Goal: Check status

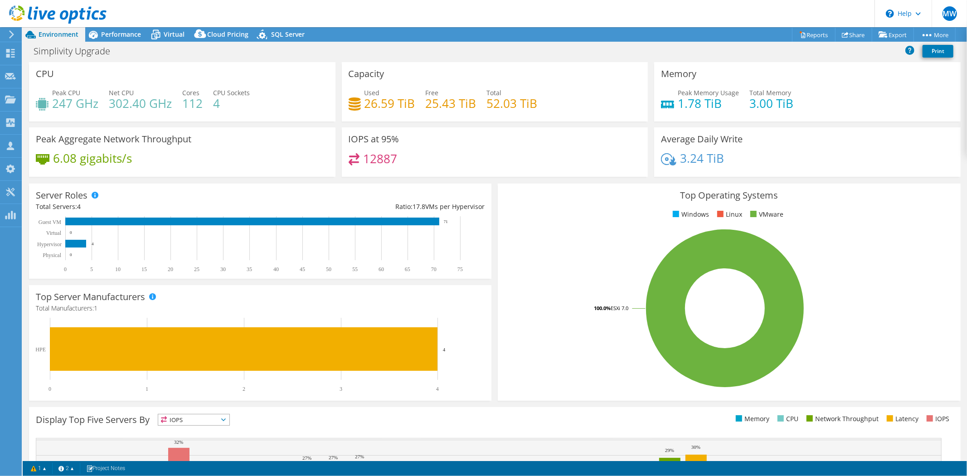
select select "USD"
click at [137, 38] on span "Performance" at bounding box center [121, 34] width 40 height 9
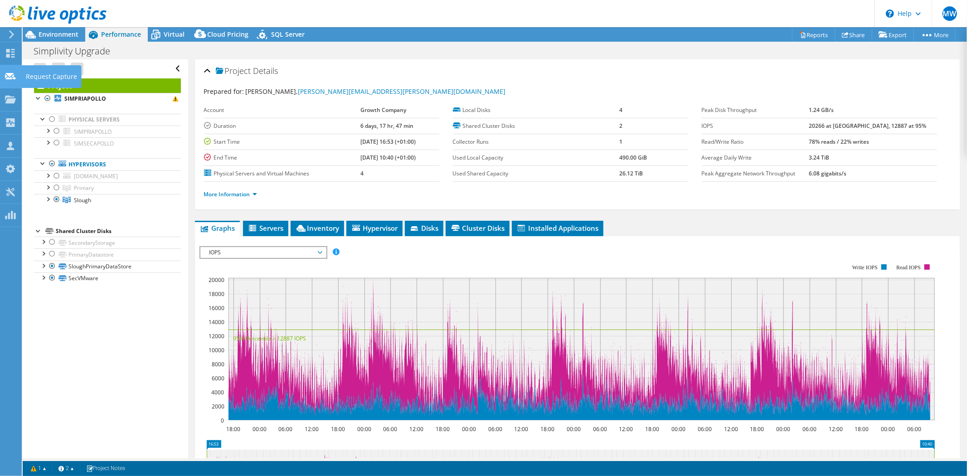
click at [13, 72] on icon at bounding box center [10, 76] width 11 height 9
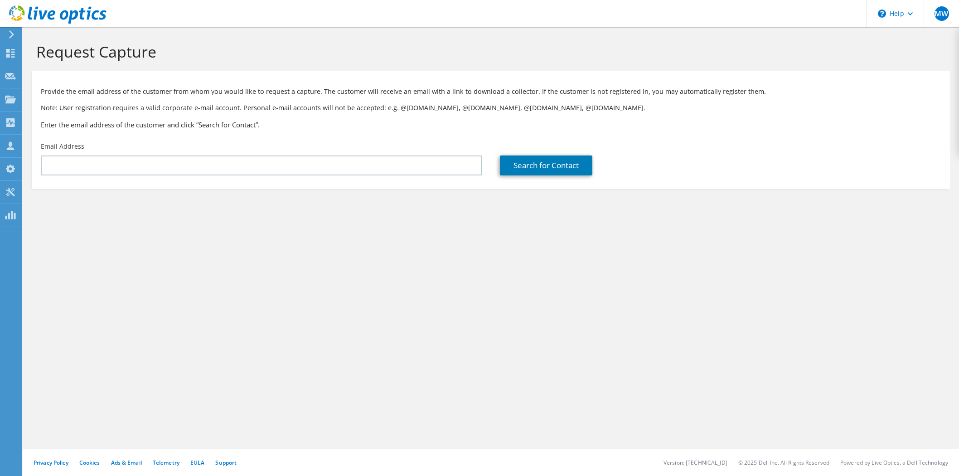
click at [11, 58] on div at bounding box center [10, 54] width 11 height 10
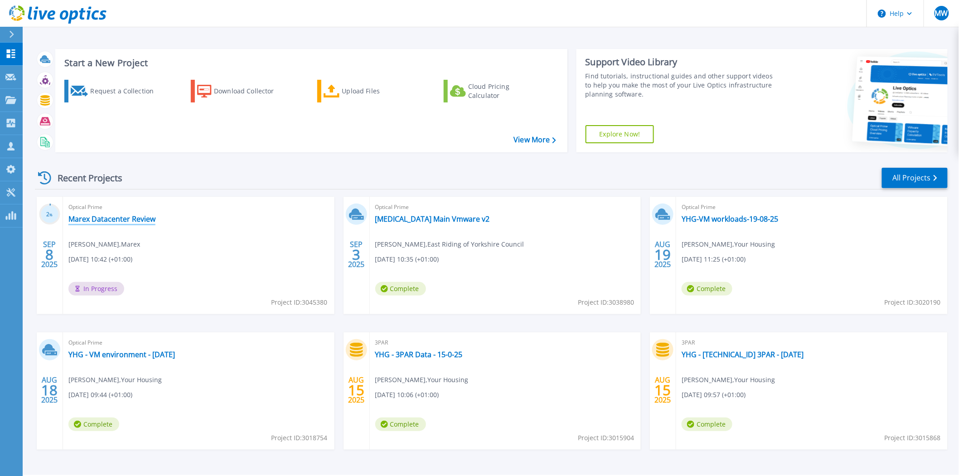
click at [146, 222] on link "Marex Datacenter Review" at bounding box center [111, 218] width 87 height 9
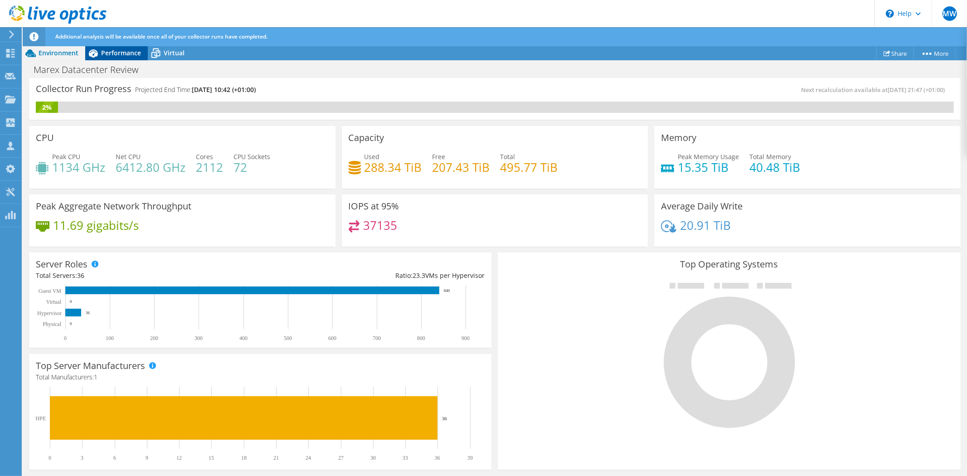
click at [128, 58] on div "Performance" at bounding box center [116, 53] width 63 height 15
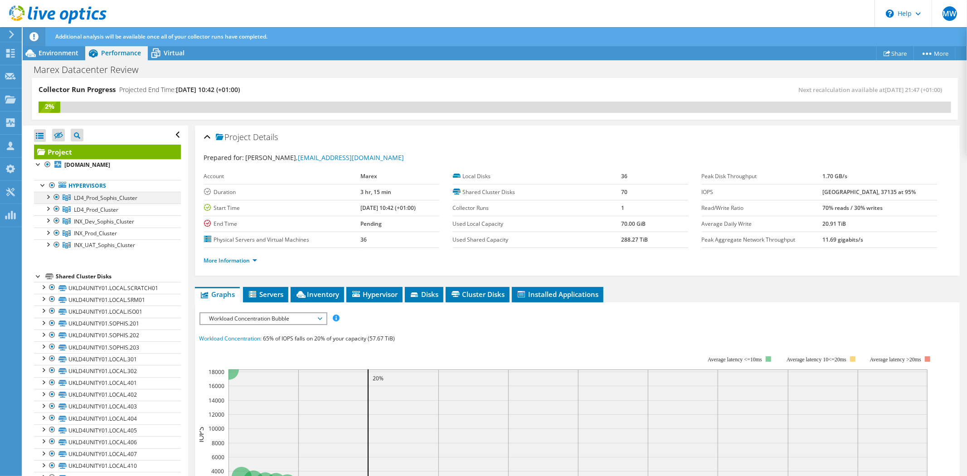
click at [48, 195] on div at bounding box center [47, 196] width 9 height 9
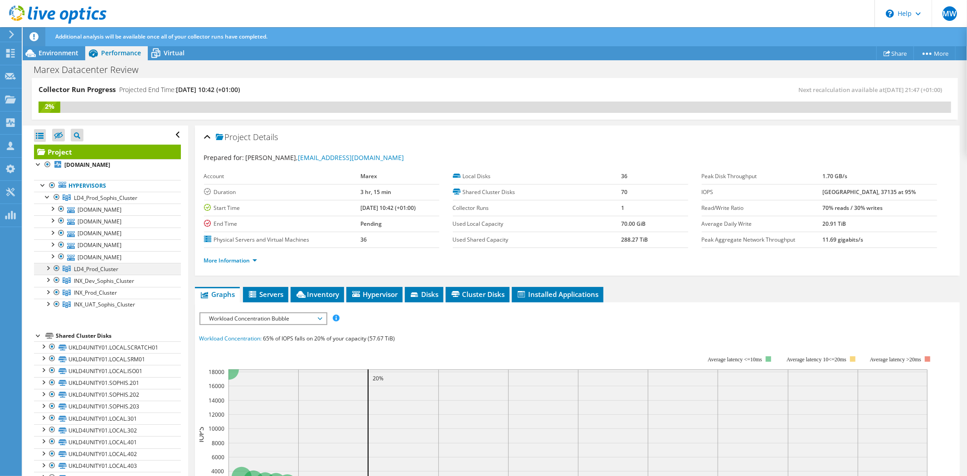
click at [46, 268] on div at bounding box center [47, 267] width 9 height 9
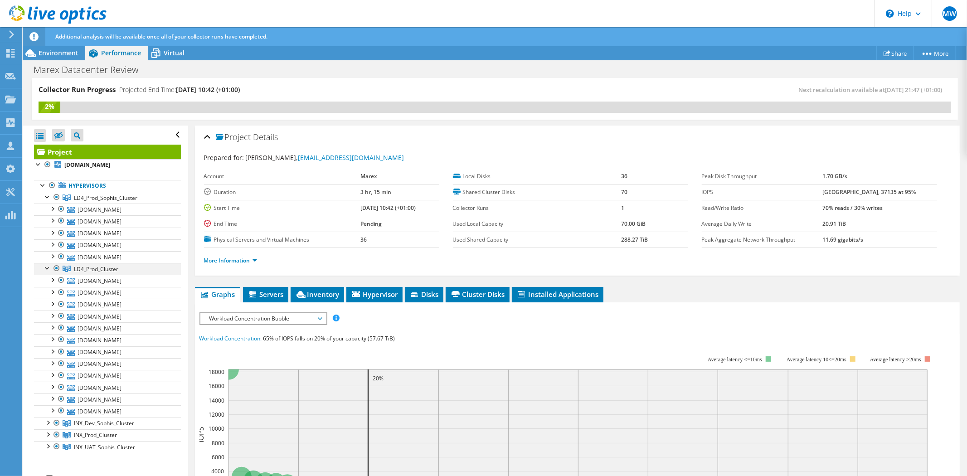
click at [46, 268] on div at bounding box center [47, 267] width 9 height 9
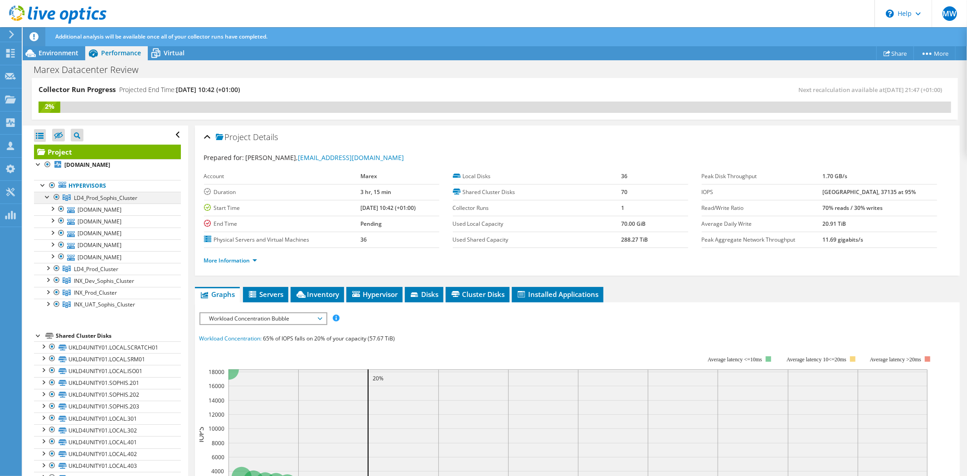
click at [47, 199] on div at bounding box center [47, 196] width 9 height 9
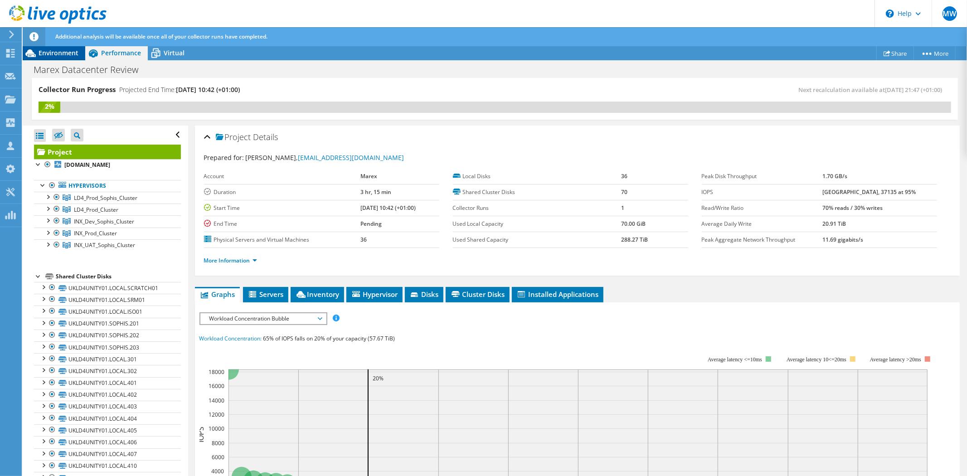
click at [71, 56] on span "Environment" at bounding box center [59, 52] width 40 height 9
